Goal: Task Accomplishment & Management: Use online tool/utility

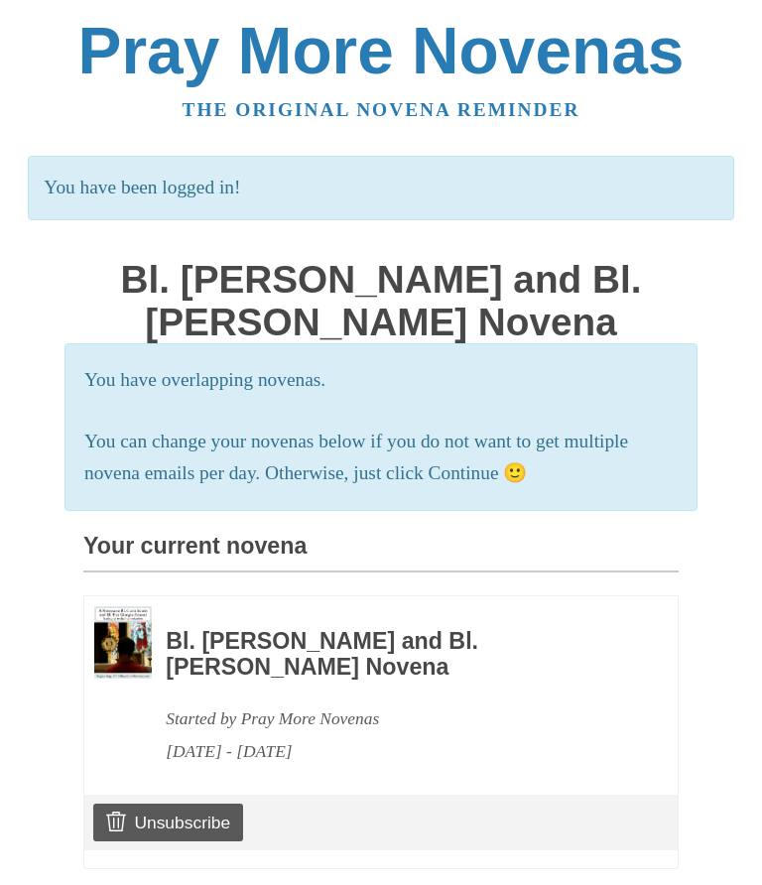
click at [257, 645] on h3 "Bl. [PERSON_NAME] and Bl. [PERSON_NAME] Novena" at bounding box center [395, 654] width 458 height 51
click at [160, 508] on div "You have overlapping novenas. You can change your novenas below if you do not w…" at bounding box center [380, 811] width 595 height 937
click at [167, 550] on h3 "Your current novena" at bounding box center [380, 553] width 595 height 39
click at [112, 643] on img at bounding box center [123, 642] width 58 height 72
click at [274, 643] on h3 "Bl. [PERSON_NAME] and Bl. [PERSON_NAME] Novena" at bounding box center [395, 654] width 458 height 51
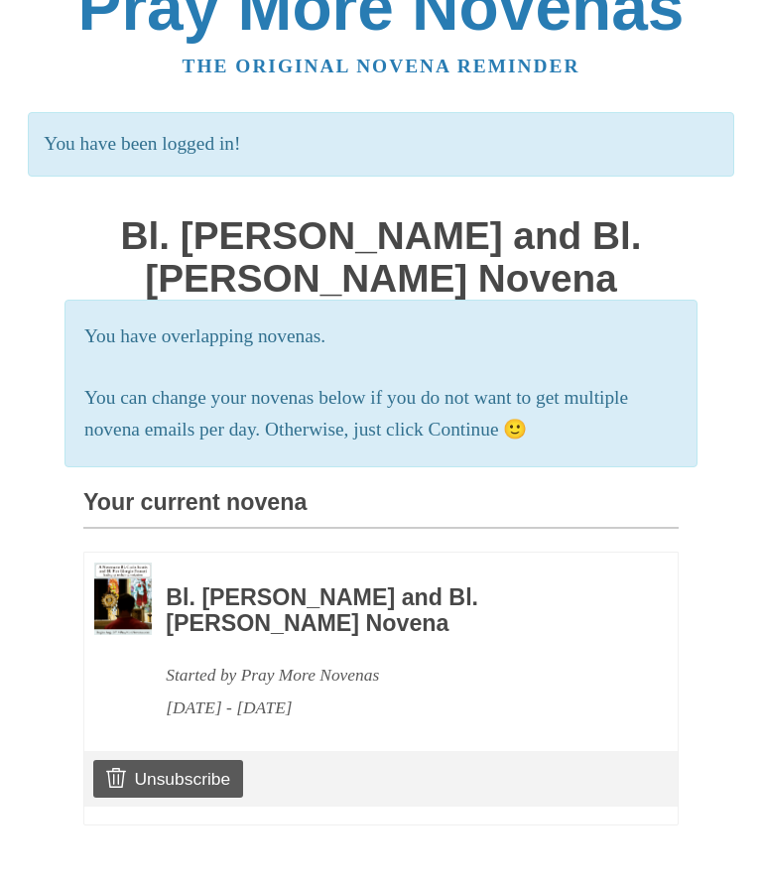
scroll to position [86, 0]
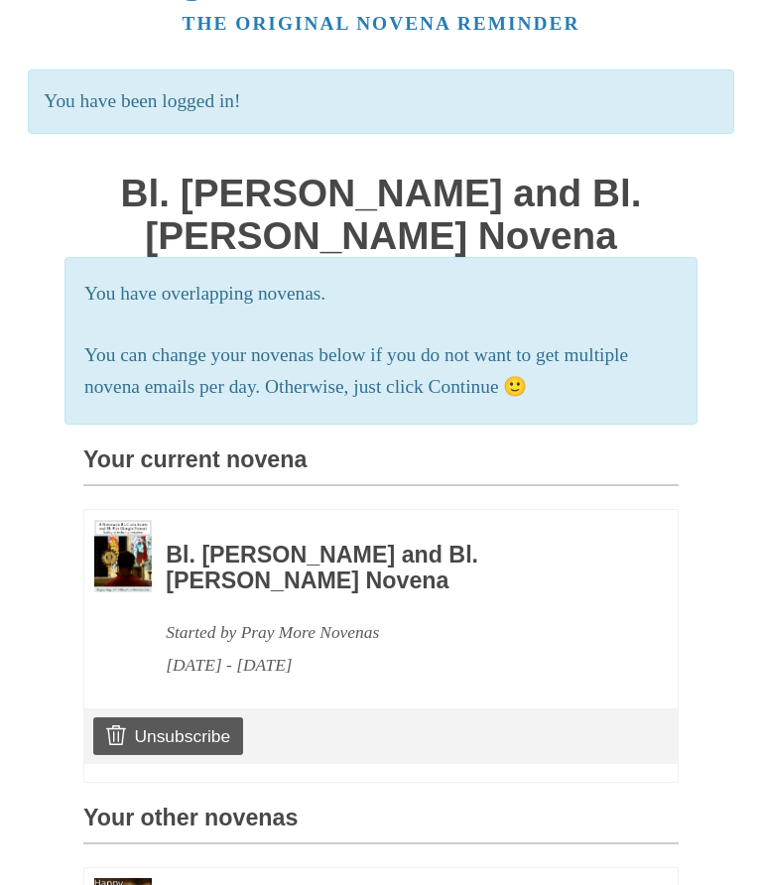
click at [385, 555] on h3 "Bl. [PERSON_NAME] and Bl. [PERSON_NAME] Novena" at bounding box center [395, 567] width 458 height 51
click at [300, 566] on h3 "Bl. [PERSON_NAME] and Bl. [PERSON_NAME] Novena" at bounding box center [395, 567] width 458 height 51
click at [659, 370] on p "You can change your novenas below if you do not want to get multiple novena ema…" at bounding box center [380, 371] width 593 height 65
click at [238, 555] on h3 "Bl. [PERSON_NAME] and Bl. [PERSON_NAME] Novena" at bounding box center [395, 567] width 458 height 51
click at [146, 567] on img at bounding box center [123, 556] width 58 height 72
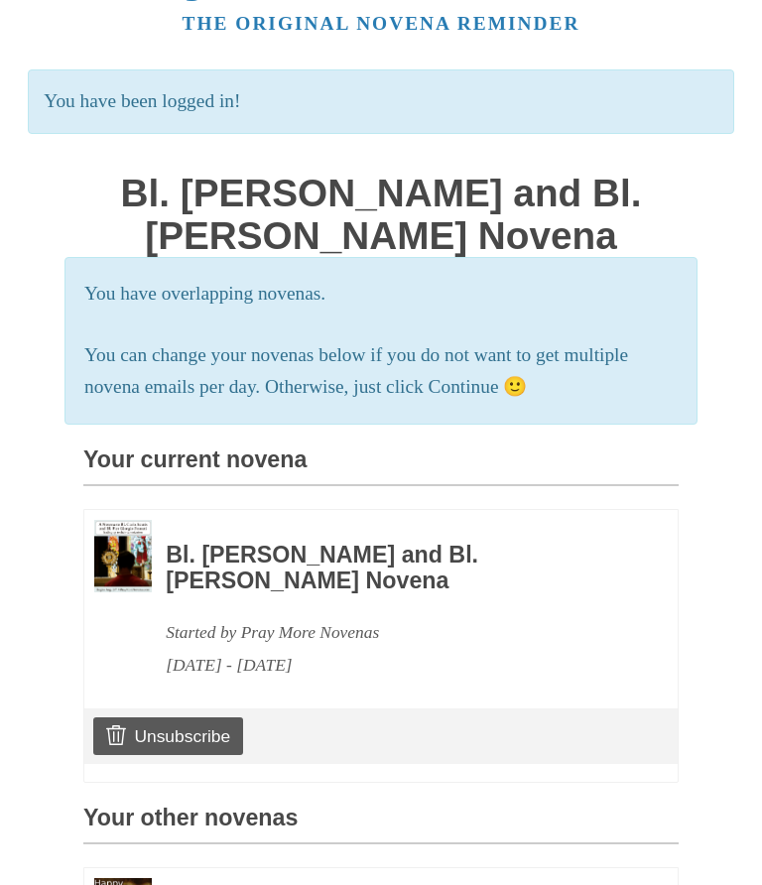
click at [287, 558] on h3 "Bl. [PERSON_NAME] and Bl. [PERSON_NAME] Novena" at bounding box center [395, 567] width 458 height 51
click at [263, 569] on h3 "Bl. [PERSON_NAME] and Bl. [PERSON_NAME] Novena" at bounding box center [395, 567] width 458 height 51
click at [137, 549] on img at bounding box center [123, 556] width 58 height 72
click at [246, 560] on h3 "Bl. [PERSON_NAME] and Bl. [PERSON_NAME] Novena" at bounding box center [395, 567] width 458 height 51
click at [276, 565] on h3 "Bl. [PERSON_NAME] and Bl. [PERSON_NAME] Novena" at bounding box center [395, 567] width 458 height 51
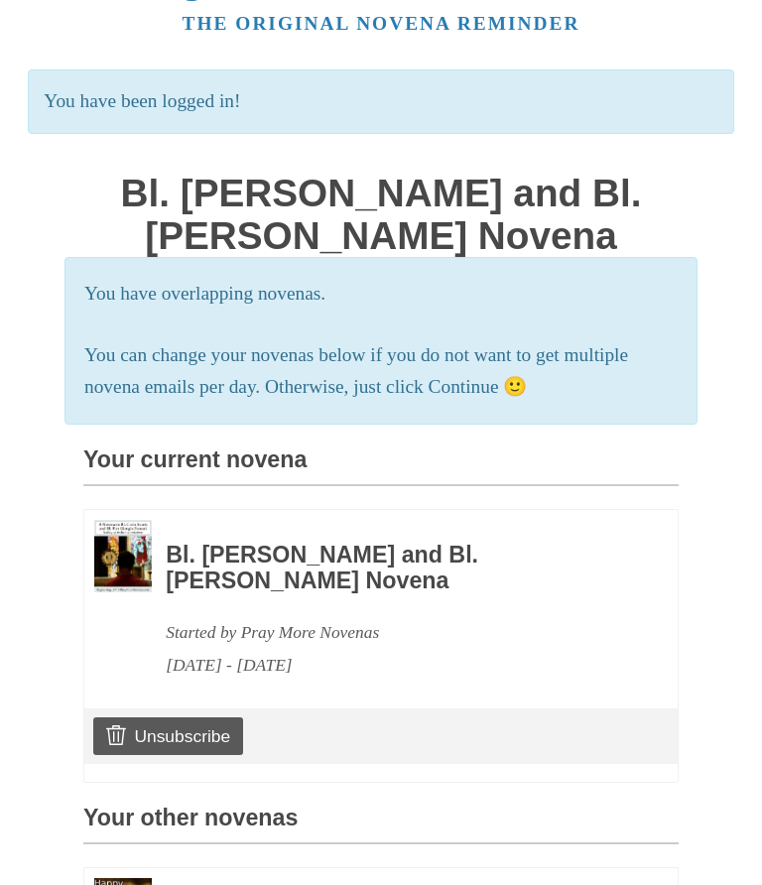
click at [122, 560] on img at bounding box center [123, 556] width 58 height 72
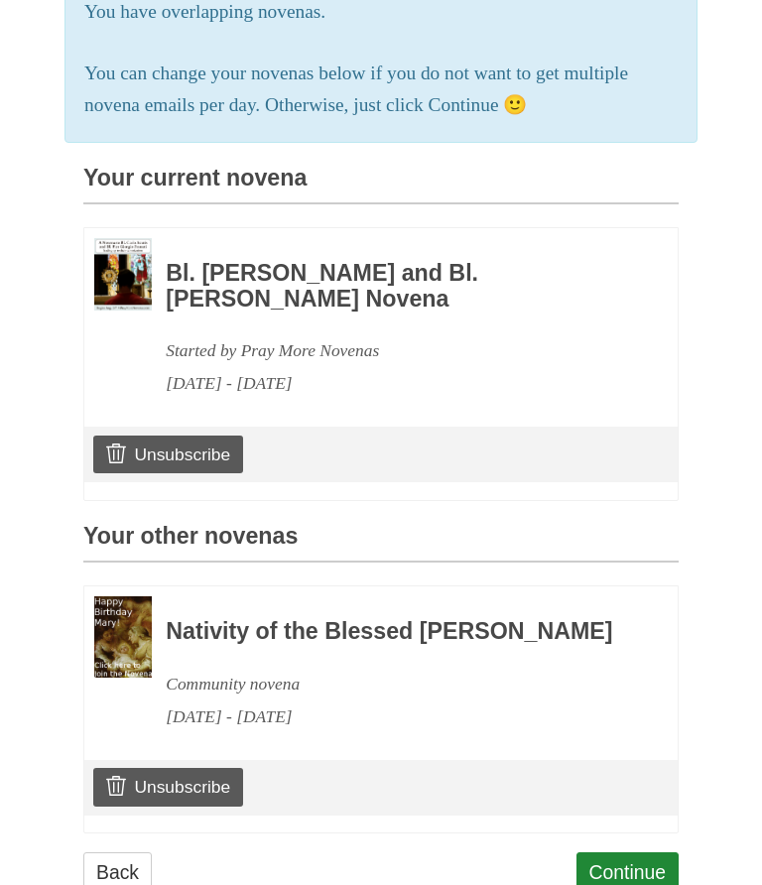
scroll to position [367, 0]
click at [624, 884] on link "Continue" at bounding box center [627, 873] width 103 height 41
